Goal: Task Accomplishment & Management: Use online tool/utility

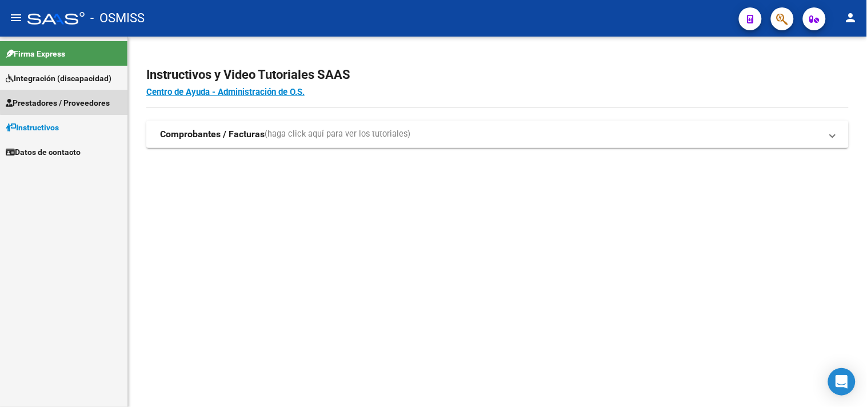
click at [76, 98] on span "Prestadores / Proveedores" at bounding box center [58, 103] width 104 height 13
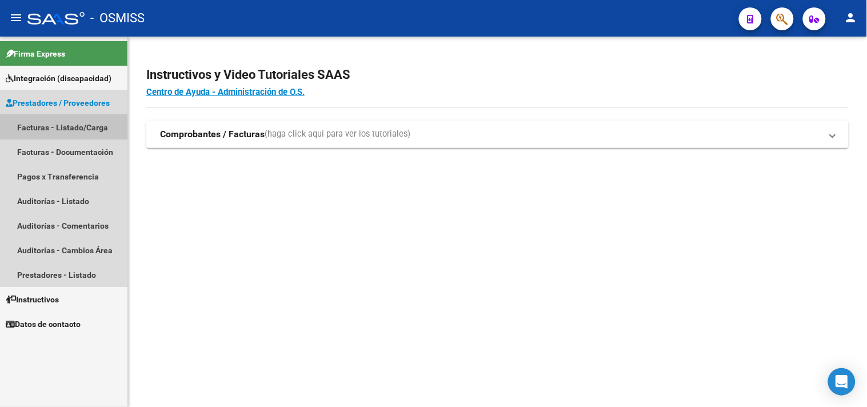
click at [78, 126] on link "Facturas - Listado/Carga" at bounding box center [63, 127] width 127 height 25
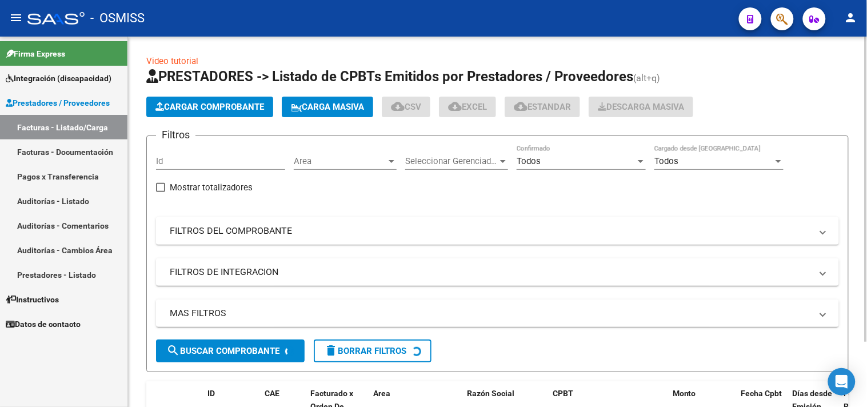
drag, startPoint x: 216, startPoint y: 232, endPoint x: 212, endPoint y: 237, distance: 6.2
click at [215, 232] on mat-panel-title "FILTROS DEL COMPROBANTE" at bounding box center [490, 230] width 641 height 13
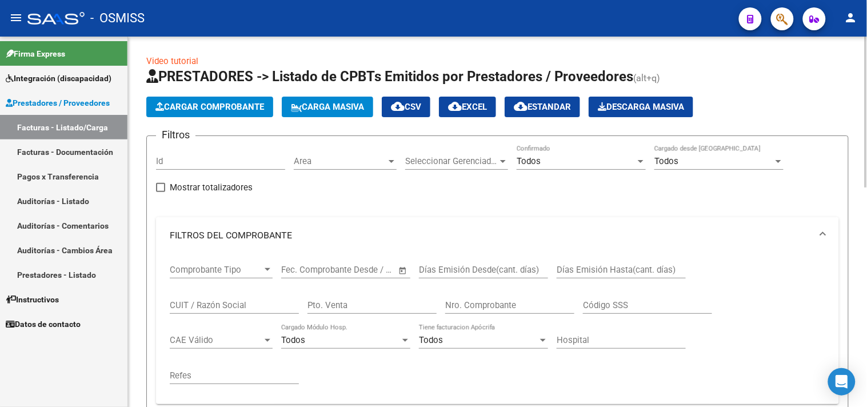
click at [515, 303] on input "Nro. Comprobante" at bounding box center [509, 305] width 129 height 10
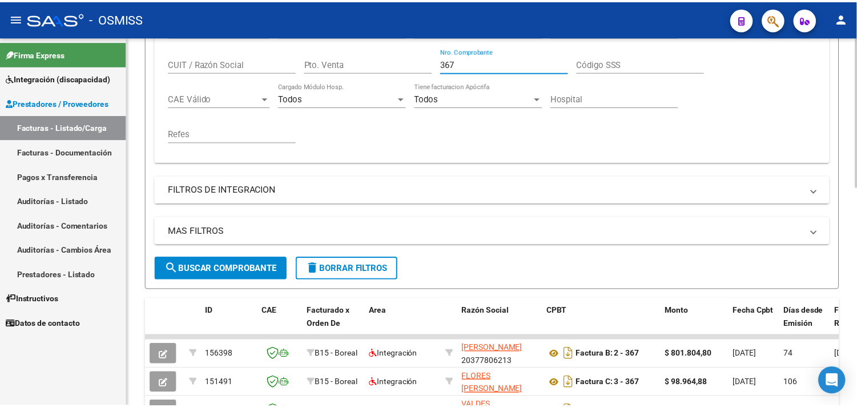
scroll to position [254, 0]
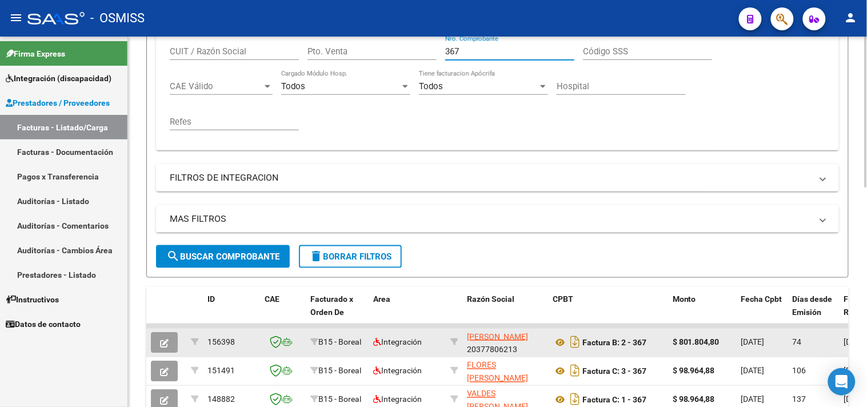
type input "367"
click at [165, 344] on icon "button" at bounding box center [164, 343] width 9 height 9
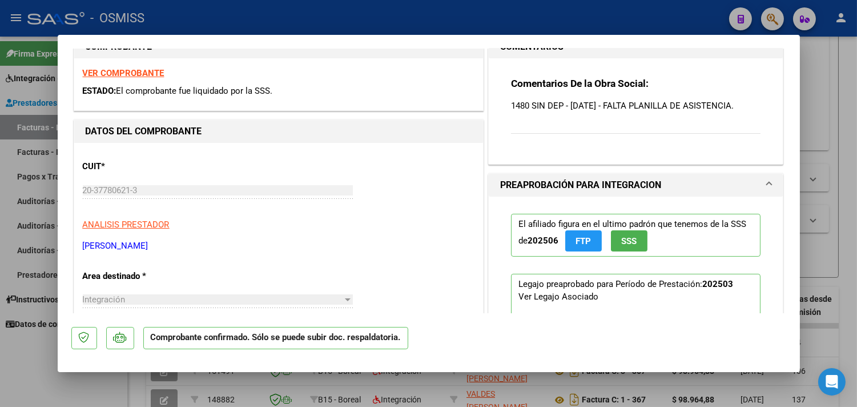
scroll to position [0, 0]
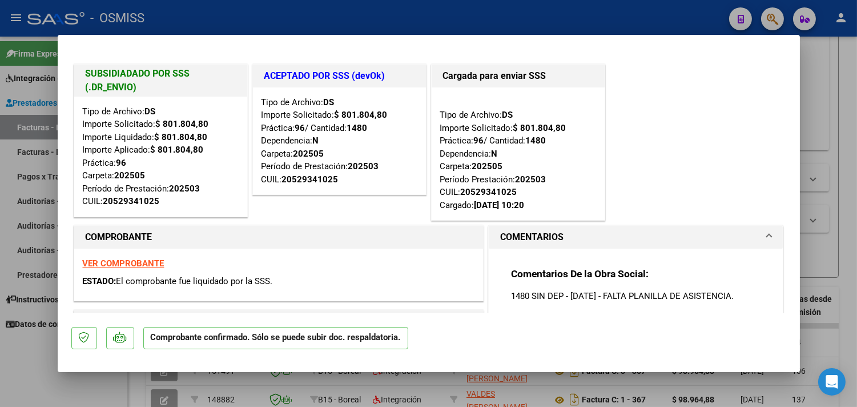
click at [103, 263] on strong "VER COMPROBANTE" at bounding box center [124, 263] width 82 height 10
drag, startPoint x: 80, startPoint y: 395, endPoint x: 94, endPoint y: 323, distance: 73.9
click at [78, 395] on div at bounding box center [428, 203] width 857 height 407
type input "$ 0,00"
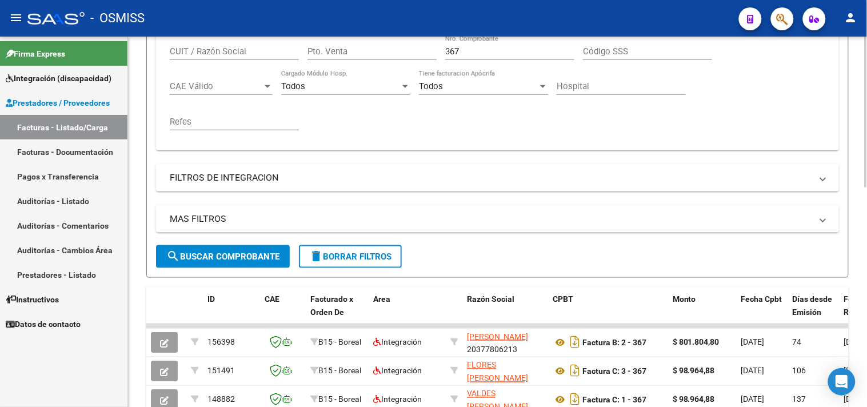
scroll to position [190, 0]
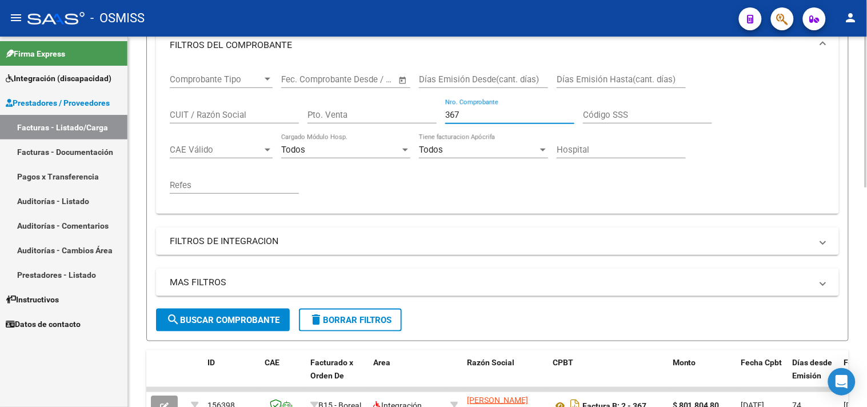
click at [464, 110] on input "367" at bounding box center [509, 115] width 129 height 10
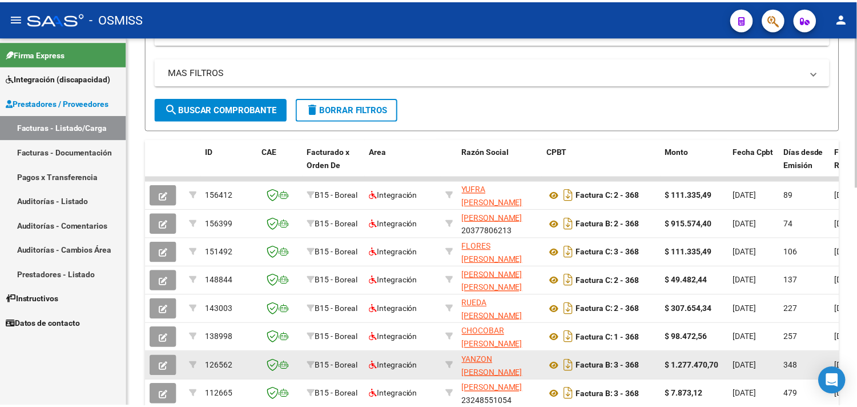
scroll to position [444, 0]
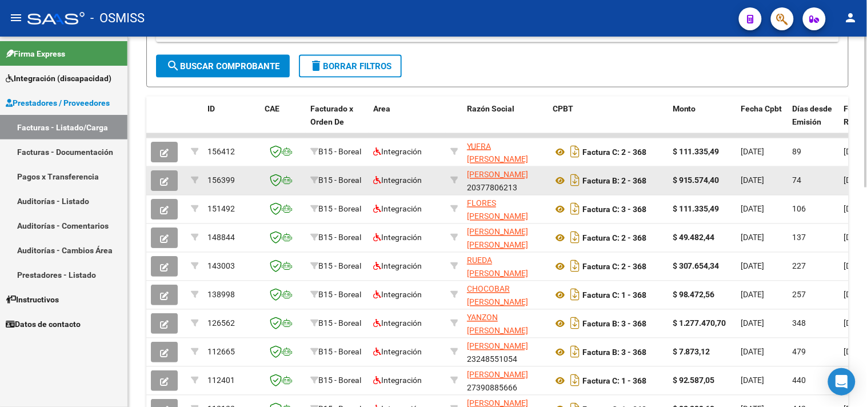
type input "368"
click at [161, 178] on icon "button" at bounding box center [164, 181] width 9 height 9
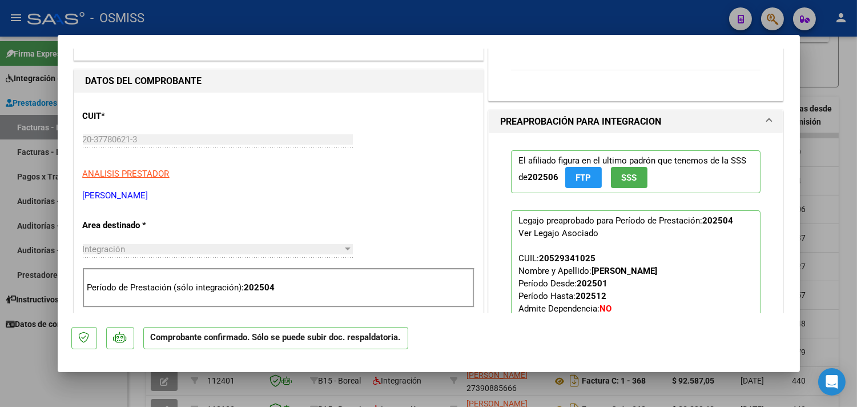
scroll to position [63, 0]
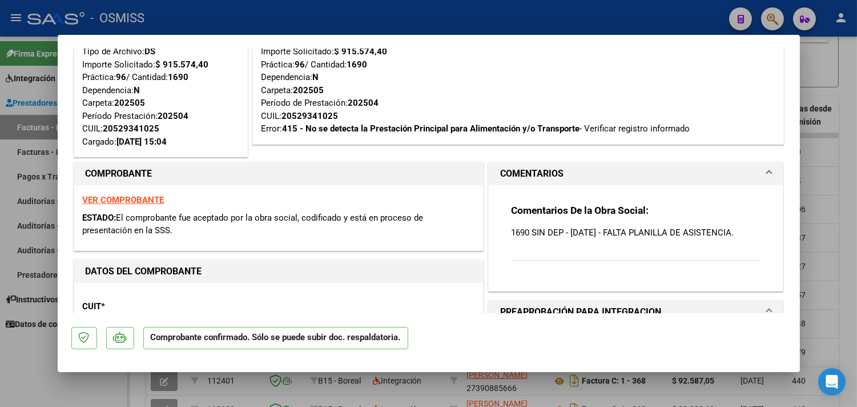
click at [136, 203] on strong "VER COMPROBANTE" at bounding box center [124, 200] width 82 height 10
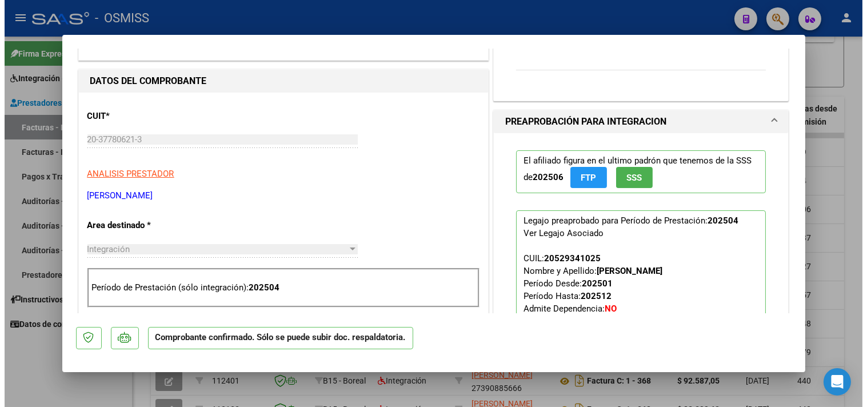
scroll to position [444, 0]
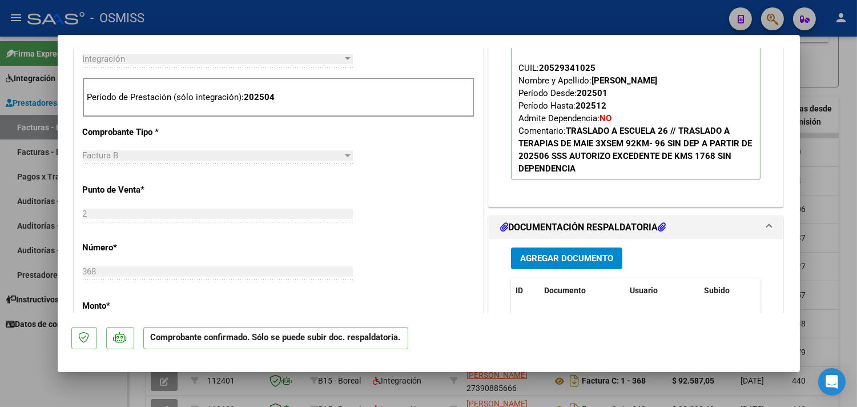
click at [42, 384] on div at bounding box center [428, 203] width 857 height 407
type input "$ 0,00"
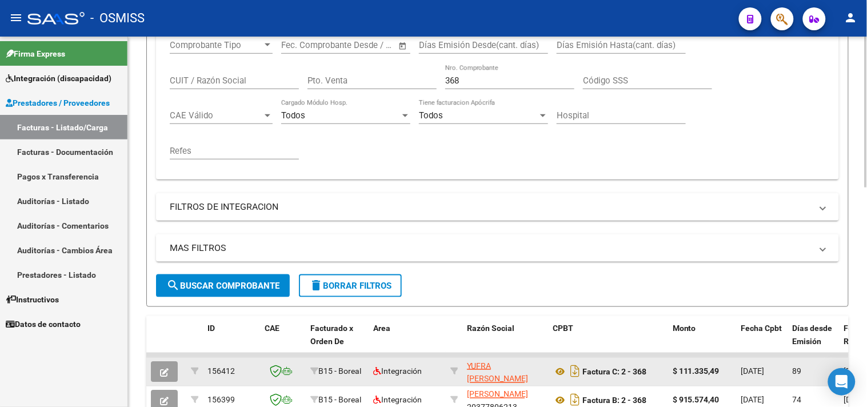
scroll to position [190, 0]
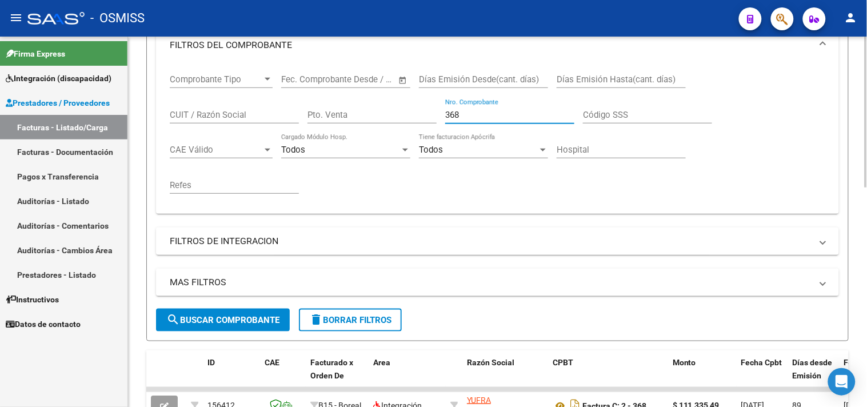
drag, startPoint x: 479, startPoint y: 114, endPoint x: 456, endPoint y: 112, distance: 23.0
click at [456, 112] on input "368" at bounding box center [509, 115] width 129 height 10
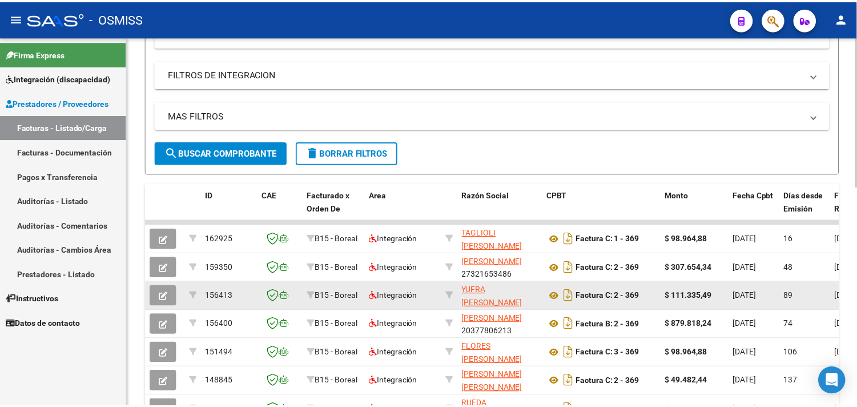
scroll to position [380, 0]
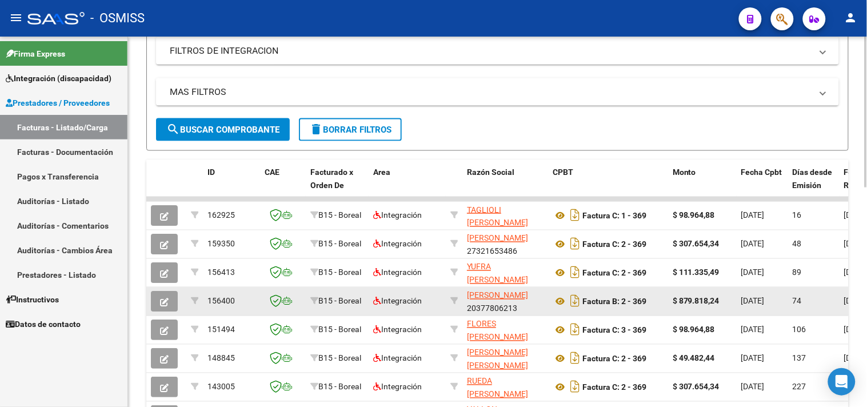
type input "369"
click at [167, 306] on button "button" at bounding box center [164, 301] width 27 height 21
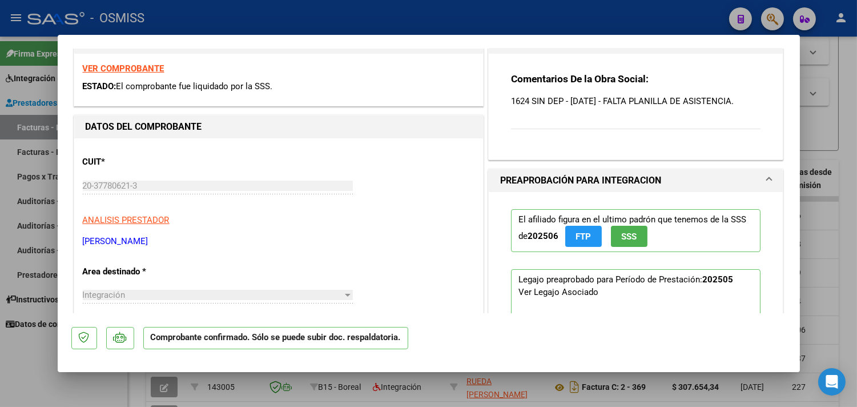
scroll to position [190, 0]
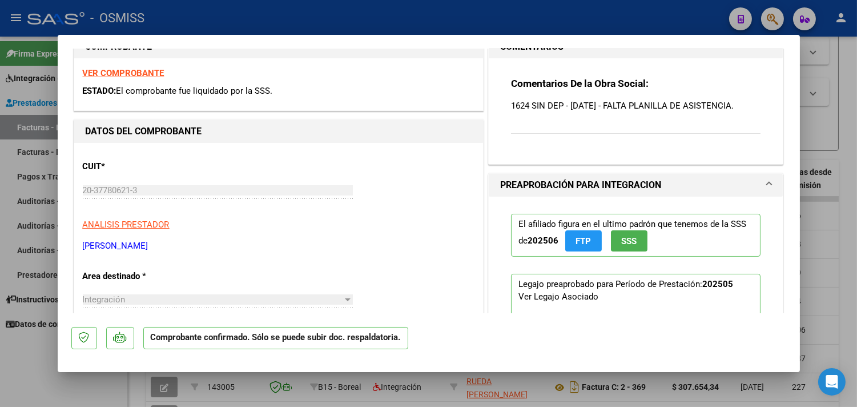
click at [147, 72] on strong "VER COMPROBANTE" at bounding box center [124, 73] width 82 height 10
